Goal: Information Seeking & Learning: Learn about a topic

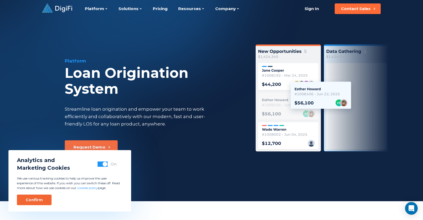
click at [18, 196] on button "Confirm" at bounding box center [34, 199] width 35 height 11
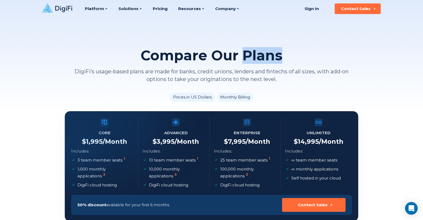
drag, startPoint x: 244, startPoint y: 56, endPoint x: 279, endPoint y: 57, distance: 34.9
click at [285, 57] on div "Compare Our Plans DigiFi’s usage-based plans are made for banks, credit unions,…" at bounding box center [211, 65] width 293 height 35
copy h2 "Plans"
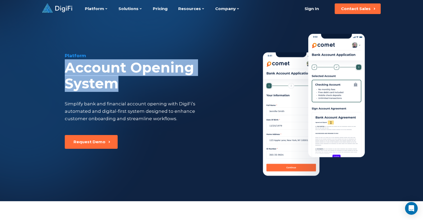
drag, startPoint x: 57, startPoint y: 72, endPoint x: 138, endPoint y: 81, distance: 81.4
click at [138, 81] on div "Platform Account Opening System Simplify bank and financial account opening wit…" at bounding box center [211, 108] width 361 height 183
copy div "Account Opening System"
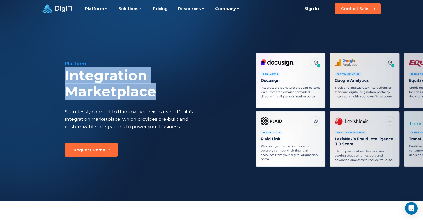
drag, startPoint x: 58, startPoint y: 73, endPoint x: 235, endPoint y: 73, distance: 176.2
click at [235, 73] on div "Platform Integration Marketplace Seamlessly connect to third-party services usi…" at bounding box center [211, 105] width 361 height 176
copy div "Integration Marketplace"
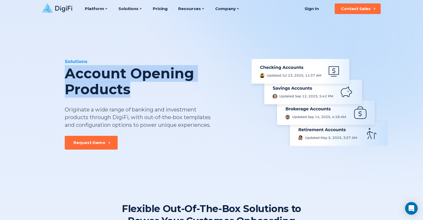
drag, startPoint x: 66, startPoint y: 72, endPoint x: 141, endPoint y: 89, distance: 77.5
click at [142, 90] on div "Solutions Account Opening Products Originate a wide range of banking and invest…" at bounding box center [211, 83] width 361 height 131
copy div "Account Opening Products"
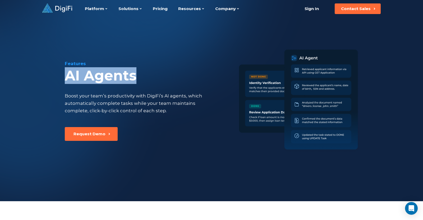
drag, startPoint x: 53, startPoint y: 79, endPoint x: 152, endPoint y: 75, distance: 99.2
click at [152, 75] on div "Features AI Agents Boost your team’s productivity with DigiFi’s AI agents, whic…" at bounding box center [211, 97] width 361 height 160
copy div "AI Agents"
